Goal: Information Seeking & Learning: Learn about a topic

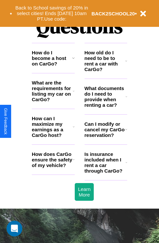
scroll to position [793, 0]
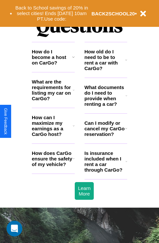
click at [105, 70] on h3 "How old do I need to be to rent a car with CarGo?" at bounding box center [104, 60] width 41 height 22
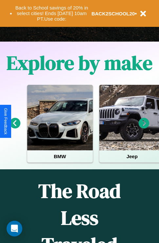
scroll to position [101, 0]
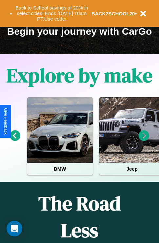
click at [15, 140] on icon at bounding box center [15, 135] width 11 height 11
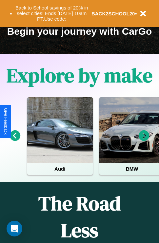
click at [144, 140] on icon at bounding box center [143, 135] width 11 height 11
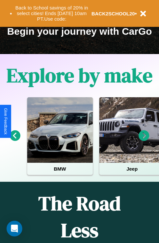
click at [144, 140] on icon at bounding box center [143, 135] width 11 height 11
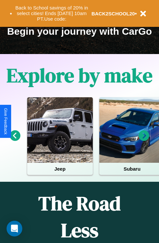
click at [144, 140] on icon at bounding box center [143, 135] width 11 height 11
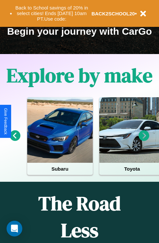
click at [15, 140] on icon at bounding box center [15, 135] width 11 height 11
